Goal: Information Seeking & Learning: Learn about a topic

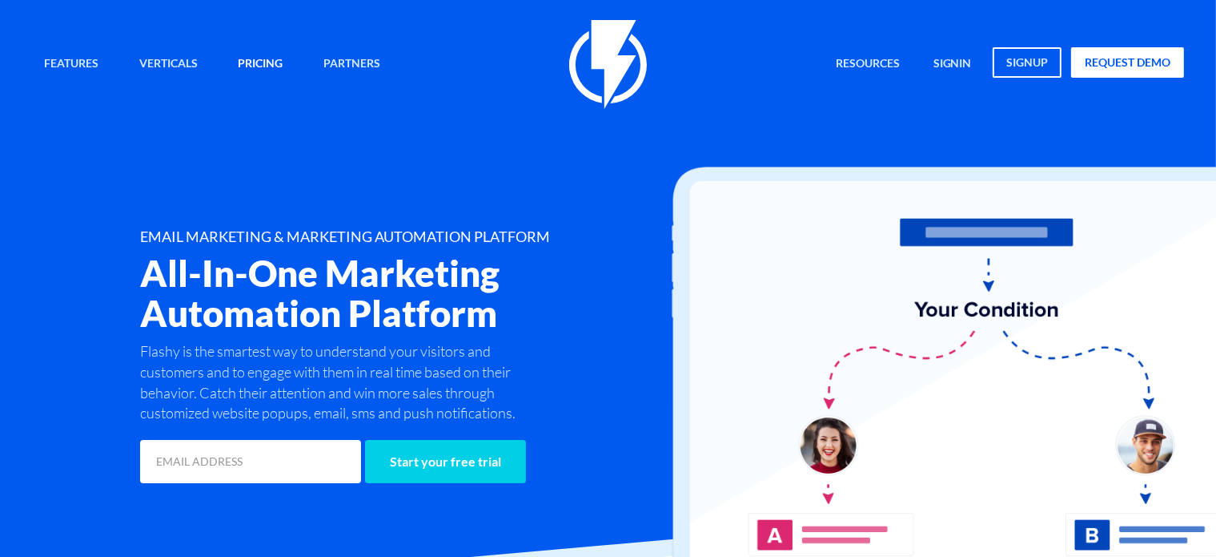
drag, startPoint x: 0, startPoint y: 0, endPoint x: 268, endPoint y: 62, distance: 275.5
click at [268, 62] on link "Pricing" at bounding box center [260, 64] width 69 height 34
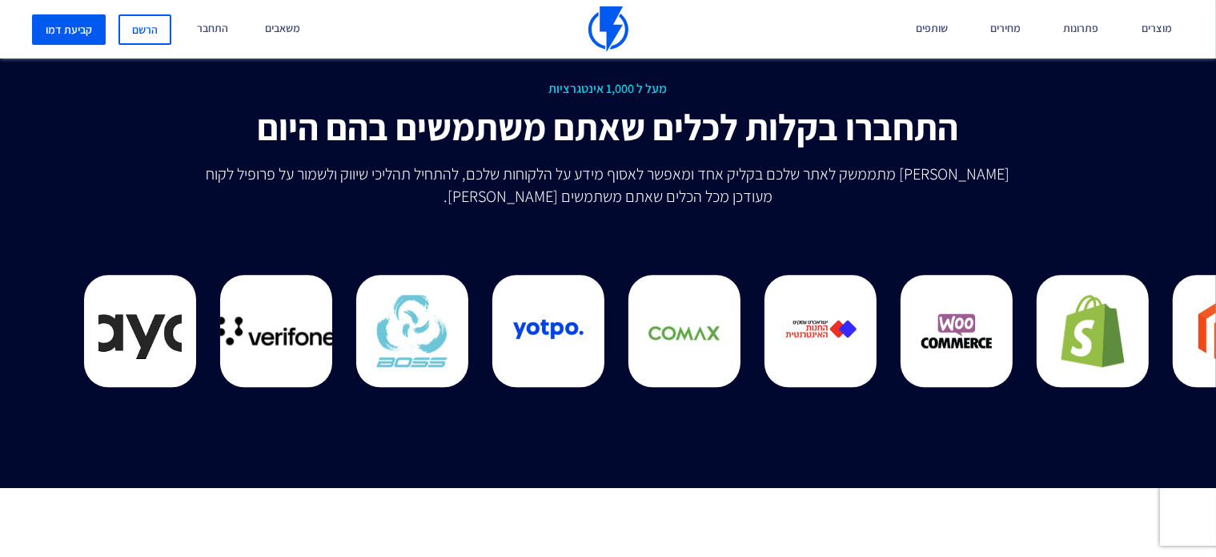
scroll to position [4004, 0]
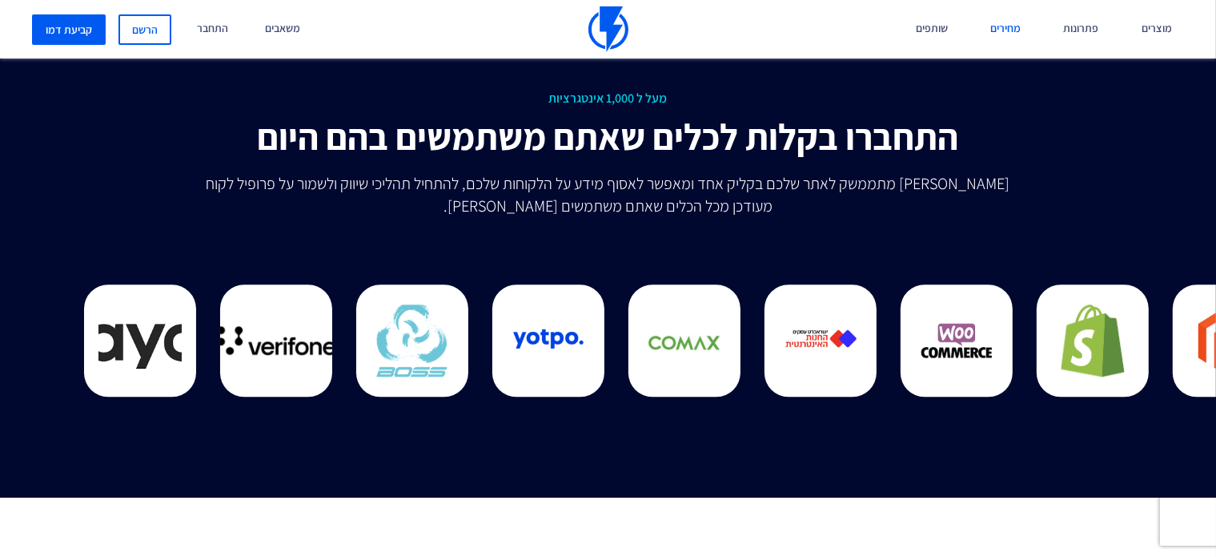
click at [1004, 38] on link "מחירים" at bounding box center [1006, 29] width 54 height 58
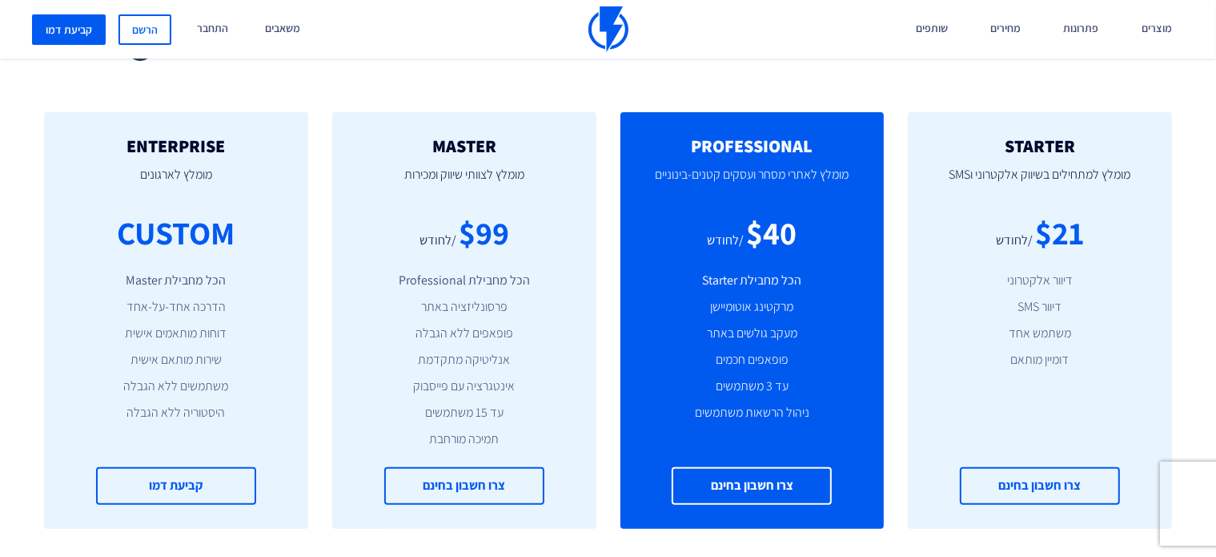
scroll to position [641, 0]
